Goal: Task Accomplishment & Management: Manage account settings

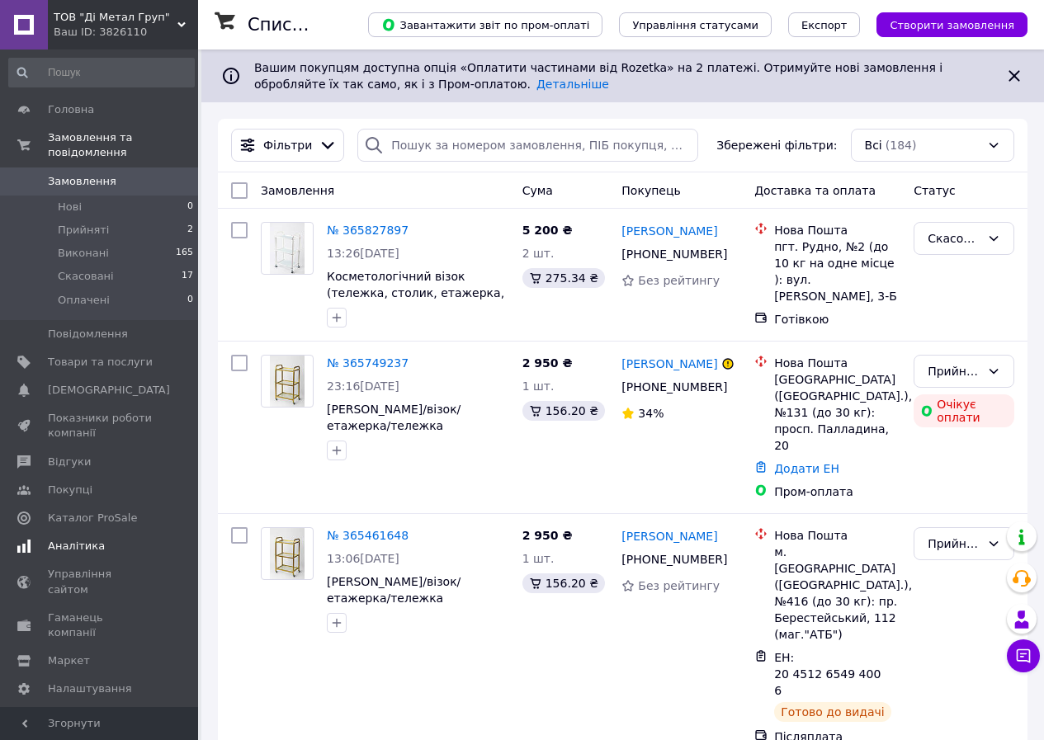
click at [73, 539] on span "Аналітика" at bounding box center [76, 546] width 57 height 15
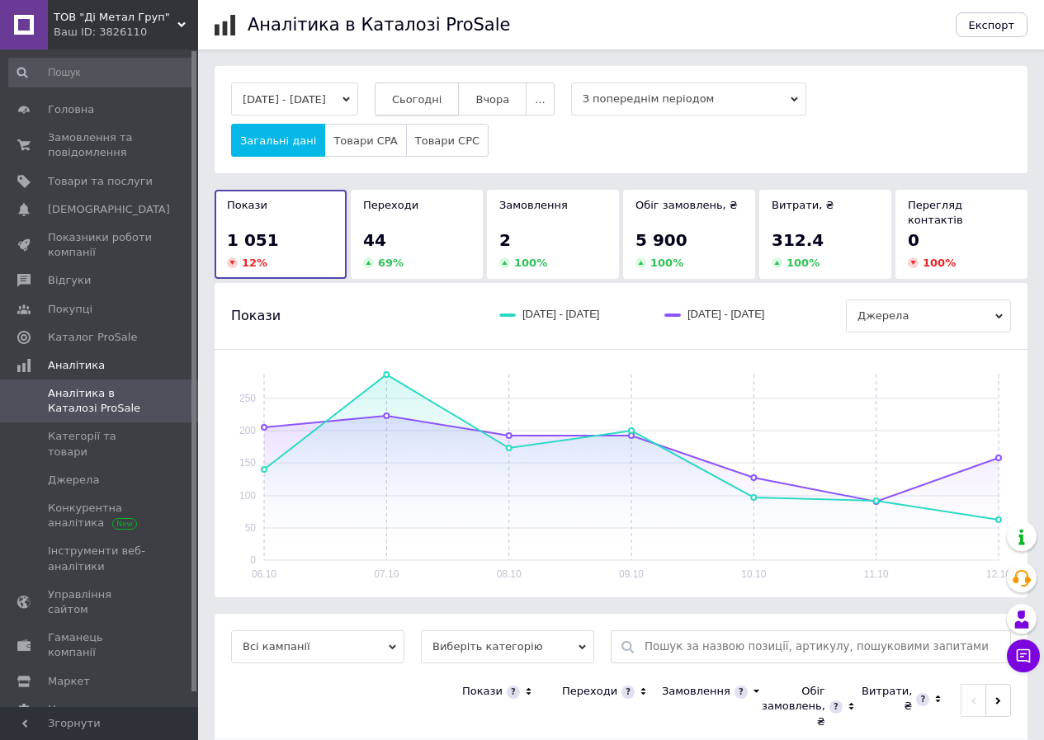
click at [442, 97] on span "Сьогодні" at bounding box center [417, 99] width 50 height 12
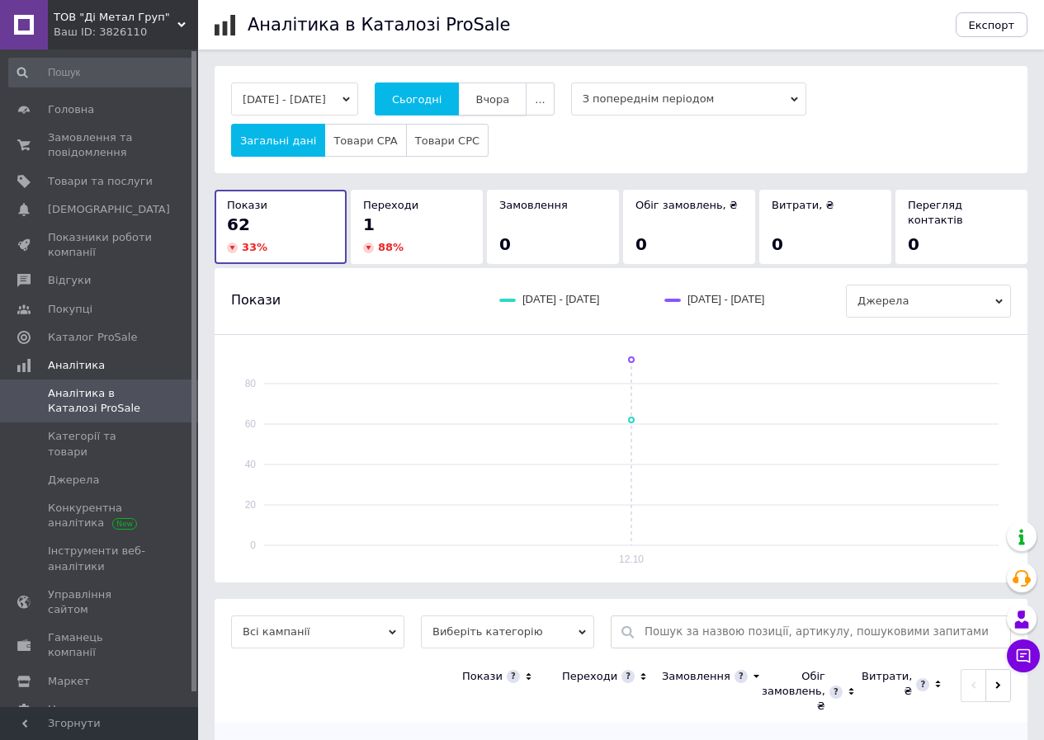
click at [509, 97] on span "Вчора" at bounding box center [492, 99] width 34 height 12
click at [79, 174] on span "Товари та послуги" at bounding box center [100, 181] width 105 height 15
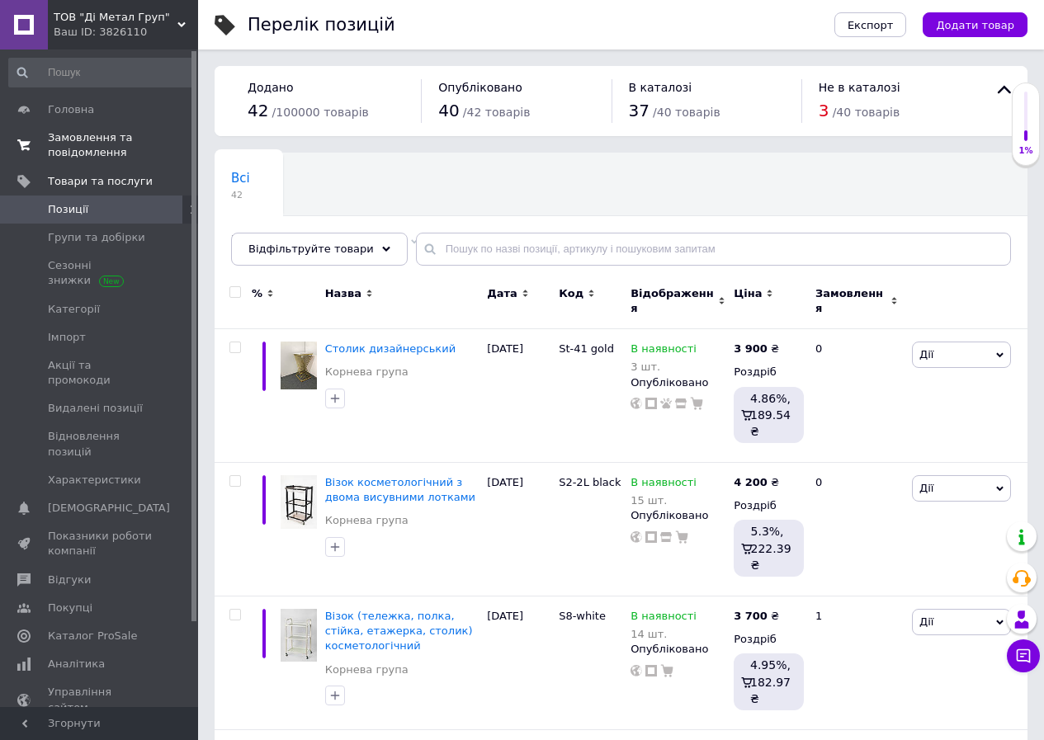
click at [86, 150] on span "Замовлення та повідомлення" at bounding box center [100, 145] width 105 height 30
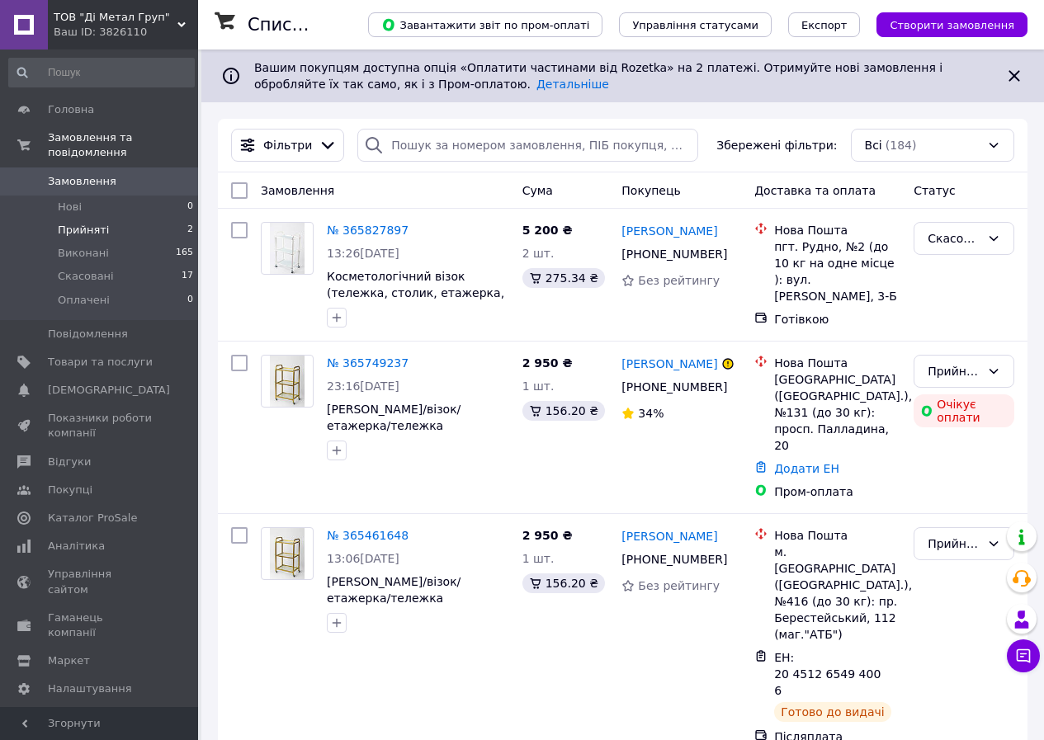
click at [87, 223] on span "Прийняті" at bounding box center [83, 230] width 51 height 15
